Goal: Register for event/course

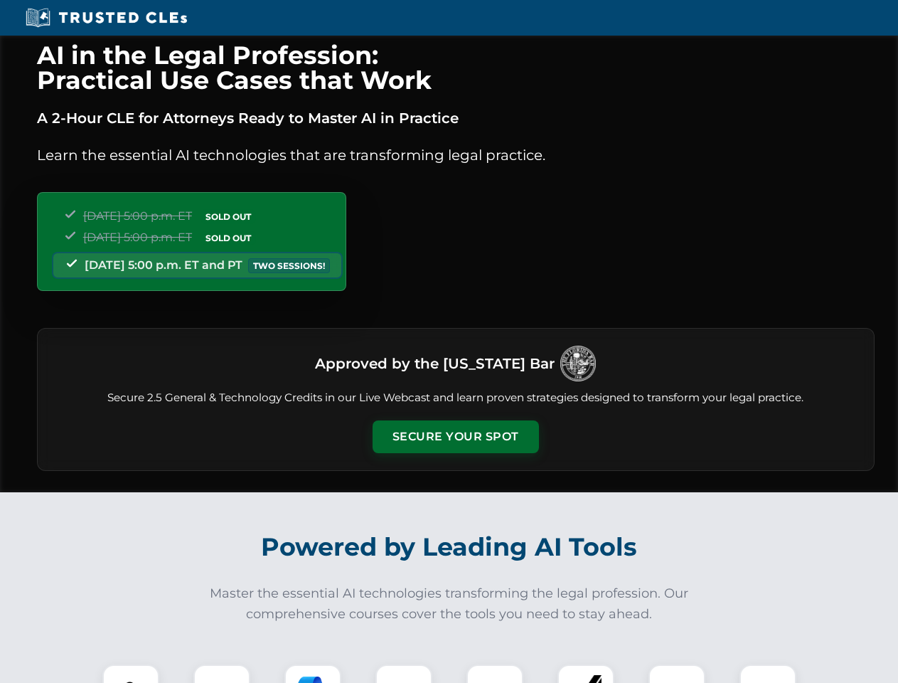
click at [455, 437] on button "Secure Your Spot" at bounding box center [456, 436] width 166 height 33
click at [131, 674] on img at bounding box center [130, 692] width 41 height 41
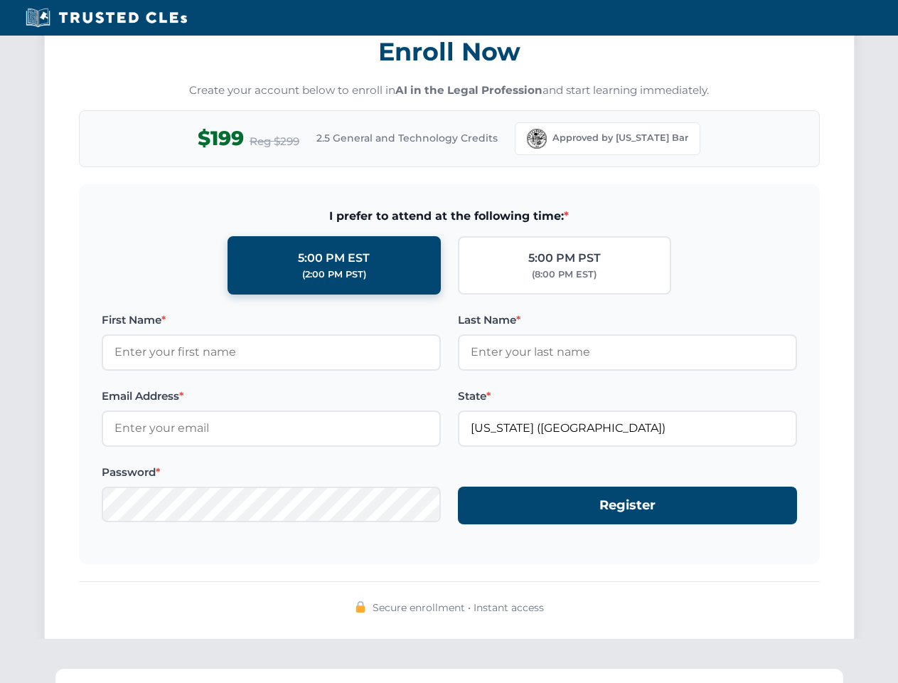
scroll to position [1396, 0]
